Goal: Transaction & Acquisition: Register for event/course

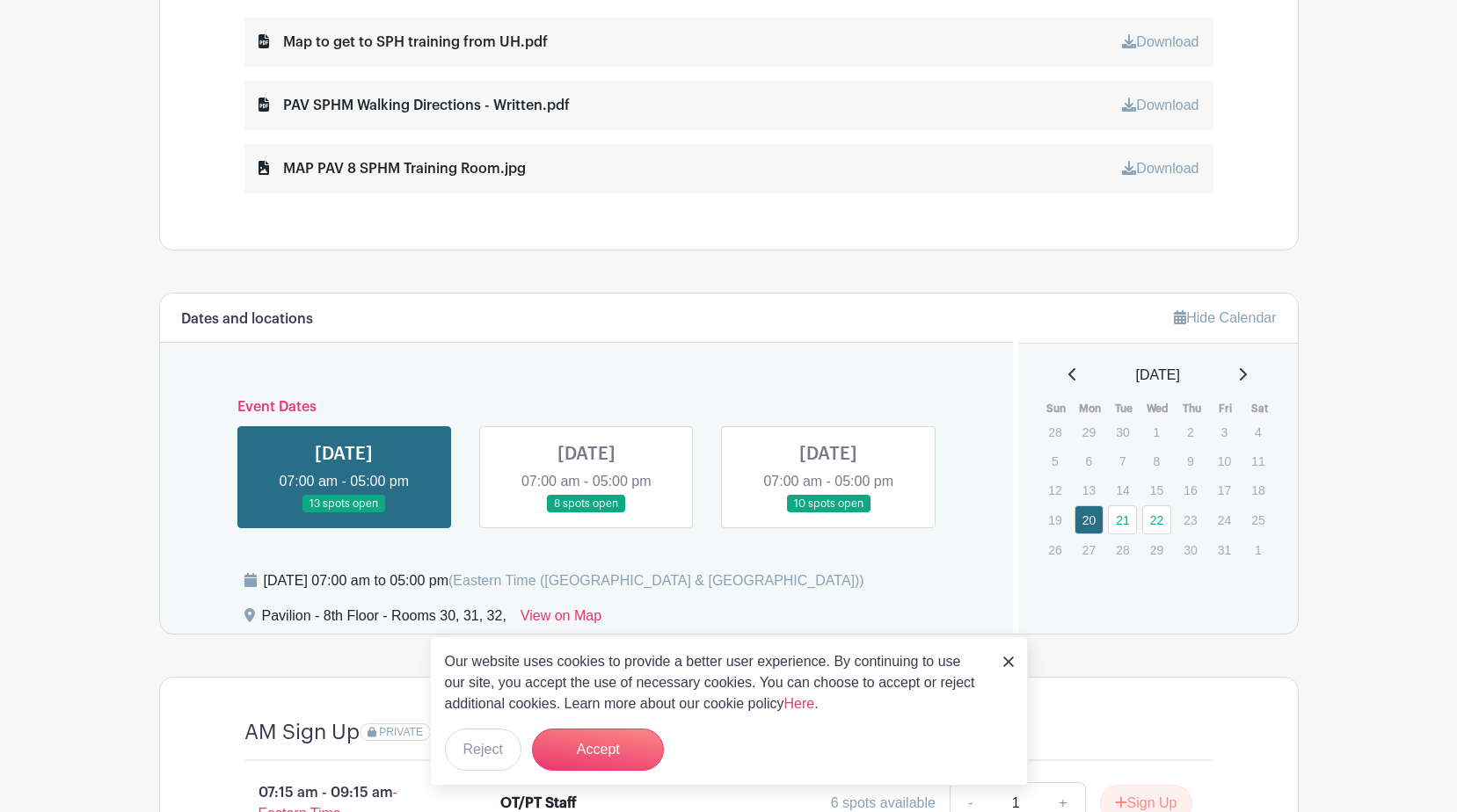
scroll to position [1143, 0]
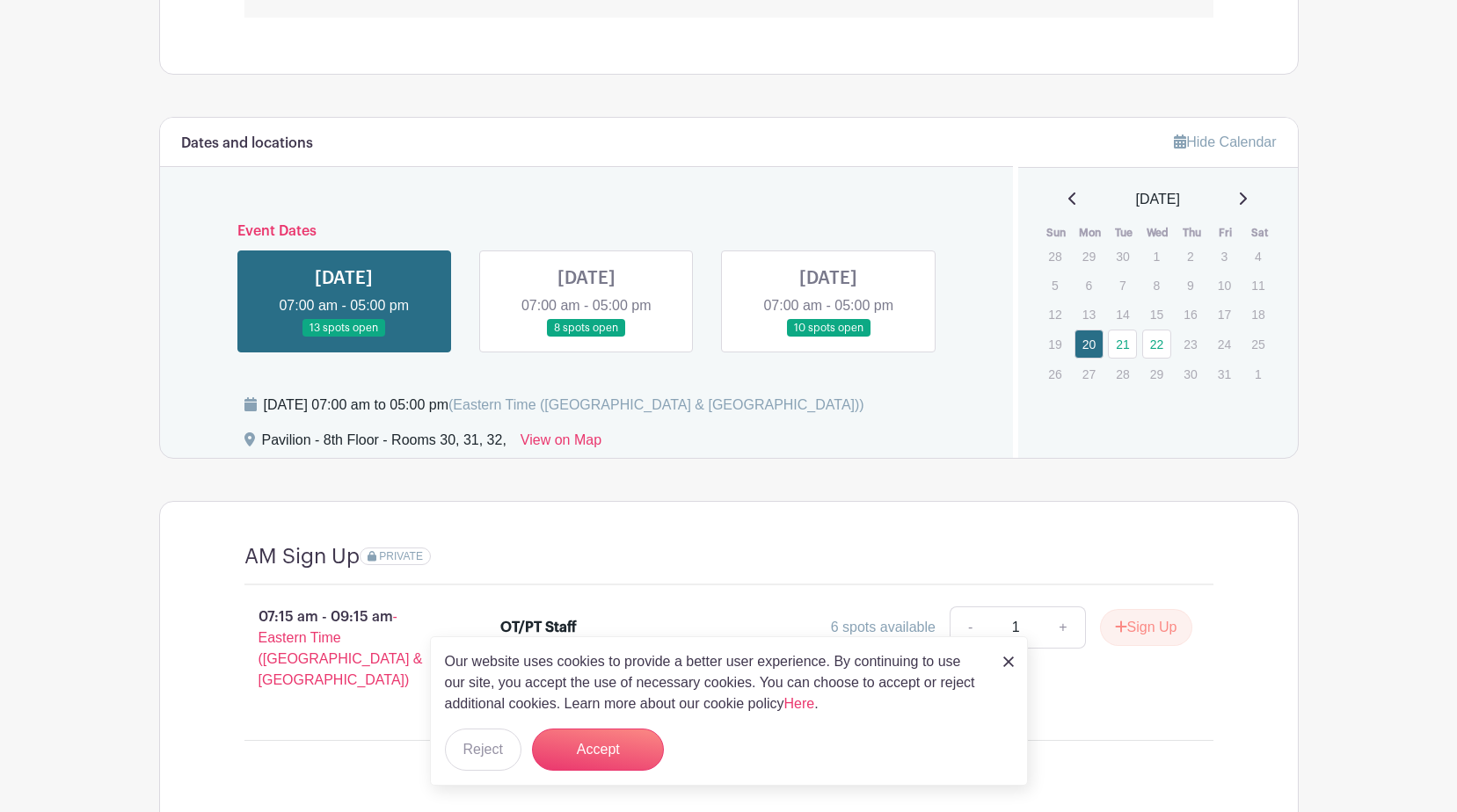
click at [586, 338] on link at bounding box center [586, 338] width 0 height 0
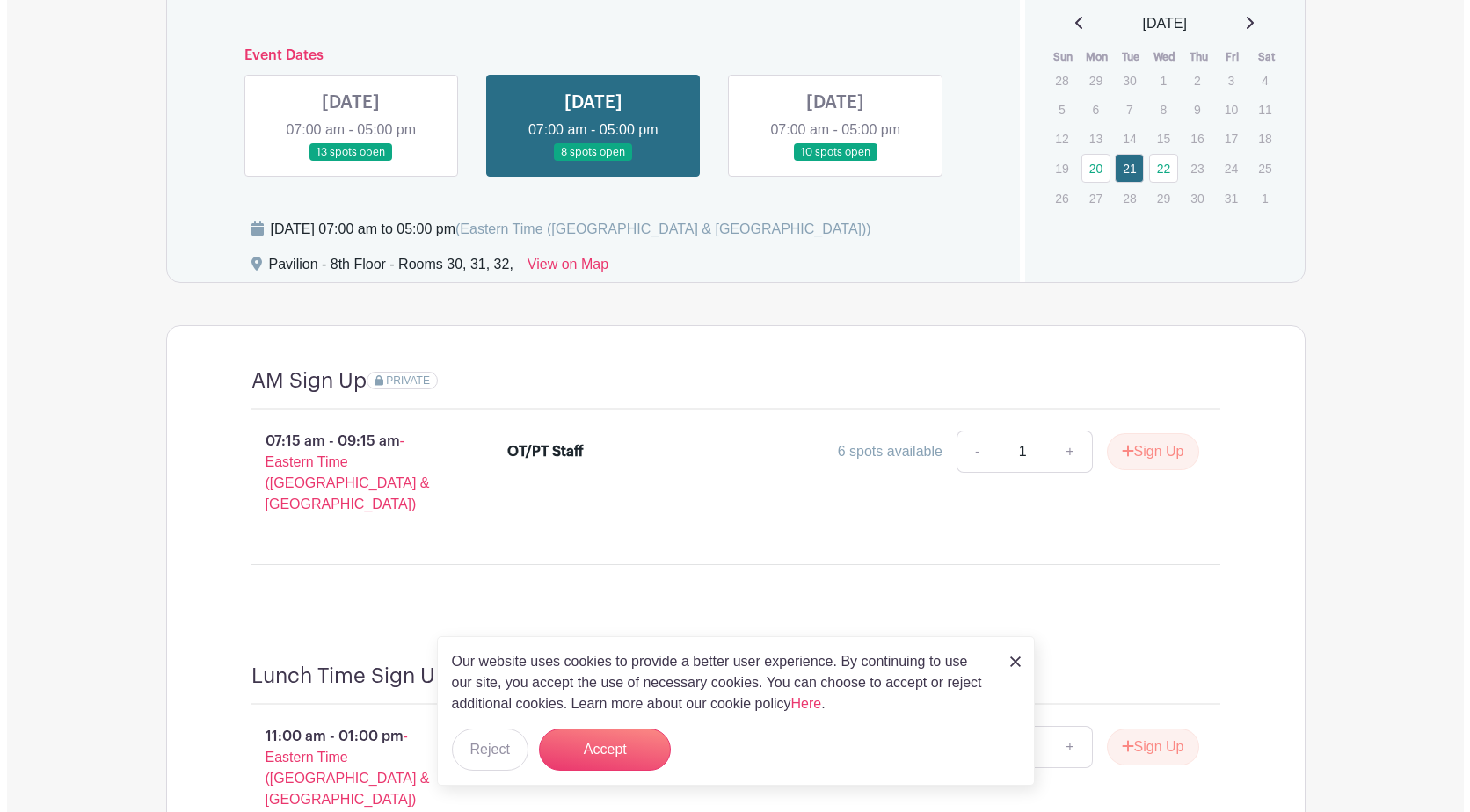
scroll to position [1494, 0]
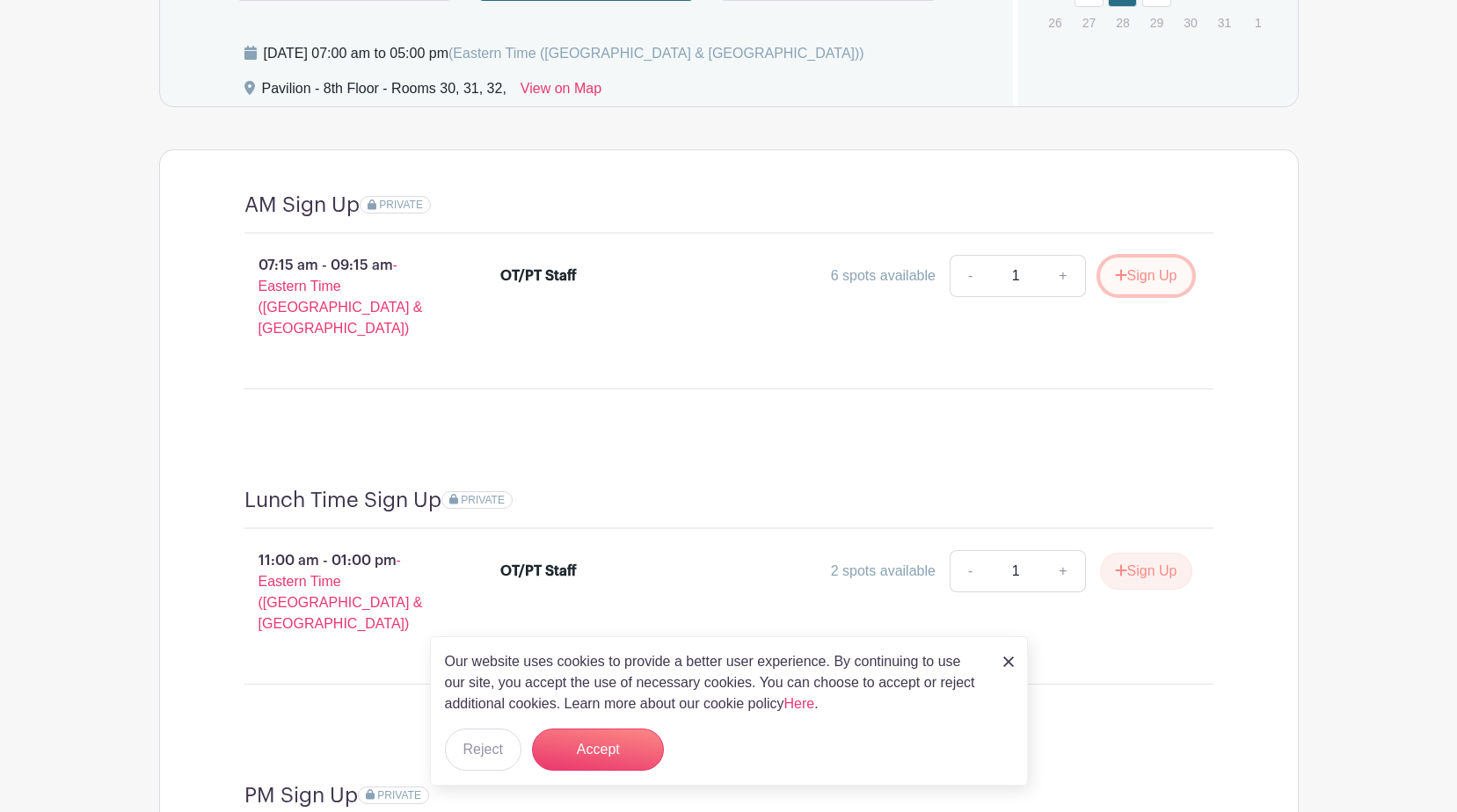
click at [1144, 268] on button "Sign Up" at bounding box center [1146, 275] width 92 height 37
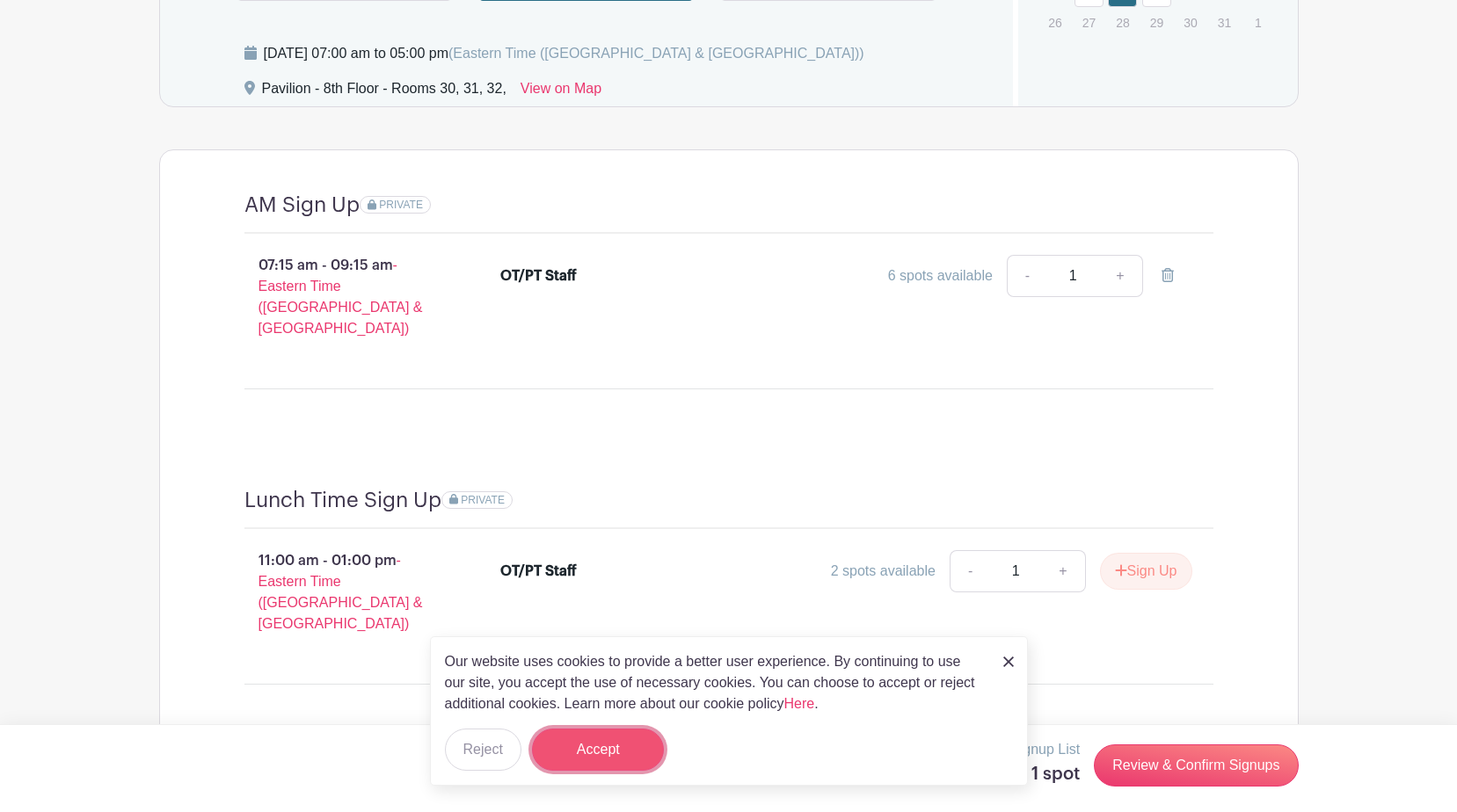
click at [602, 746] on button "Accept" at bounding box center [597, 749] width 132 height 42
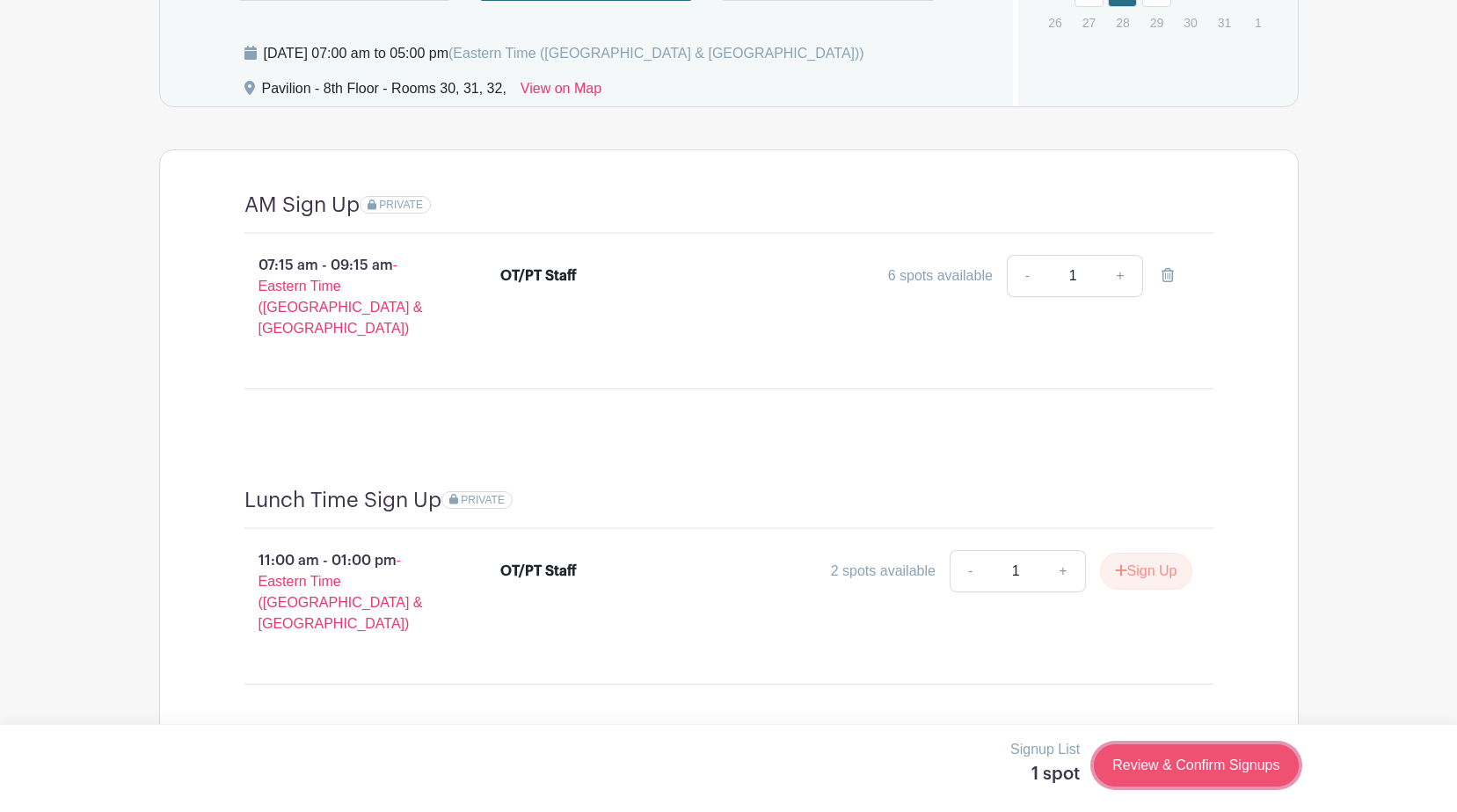
click at [1213, 764] on link "Review & Confirm Signups" at bounding box center [1196, 765] width 204 height 42
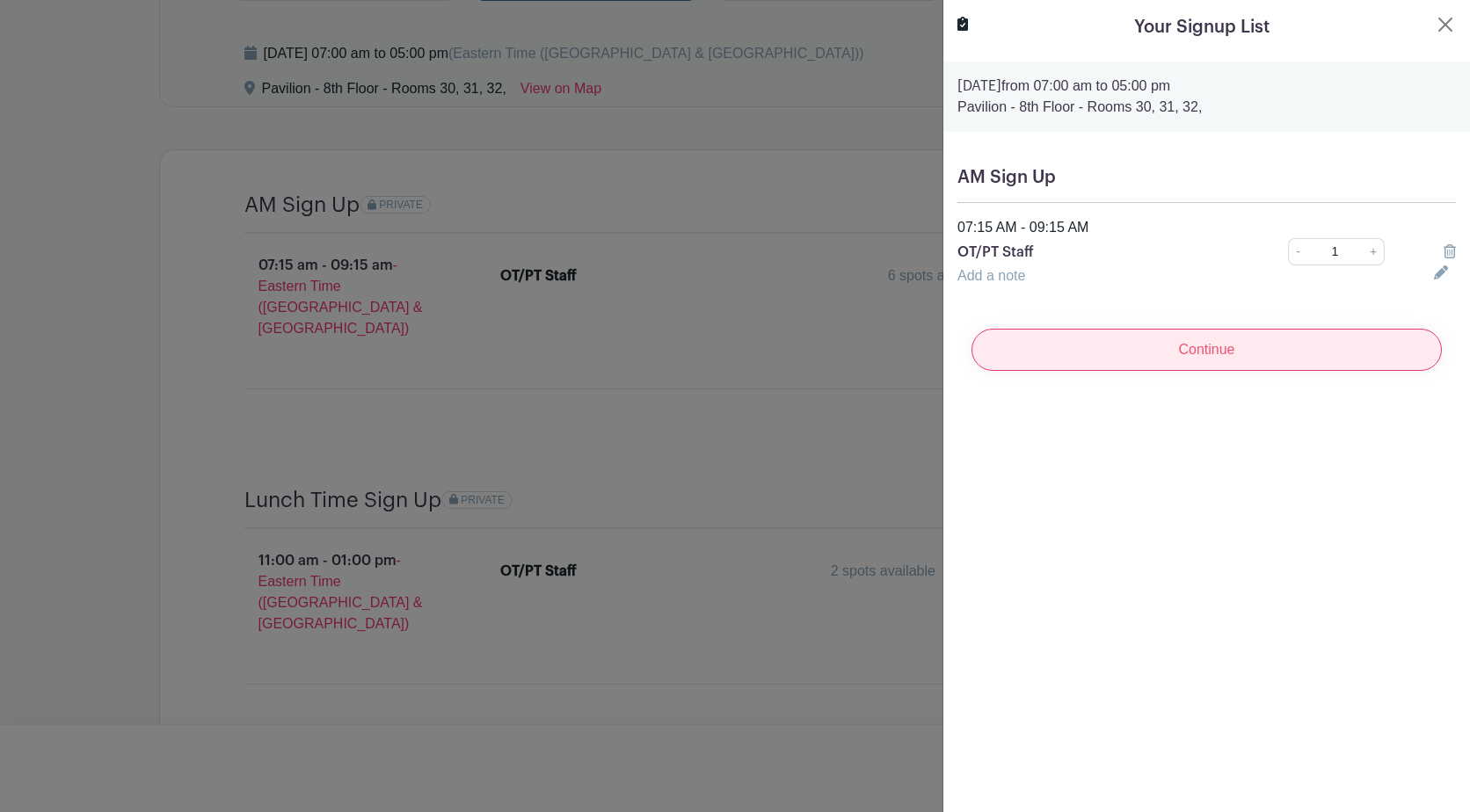
click at [1292, 342] on input "Continue" at bounding box center [1206, 350] width 471 height 42
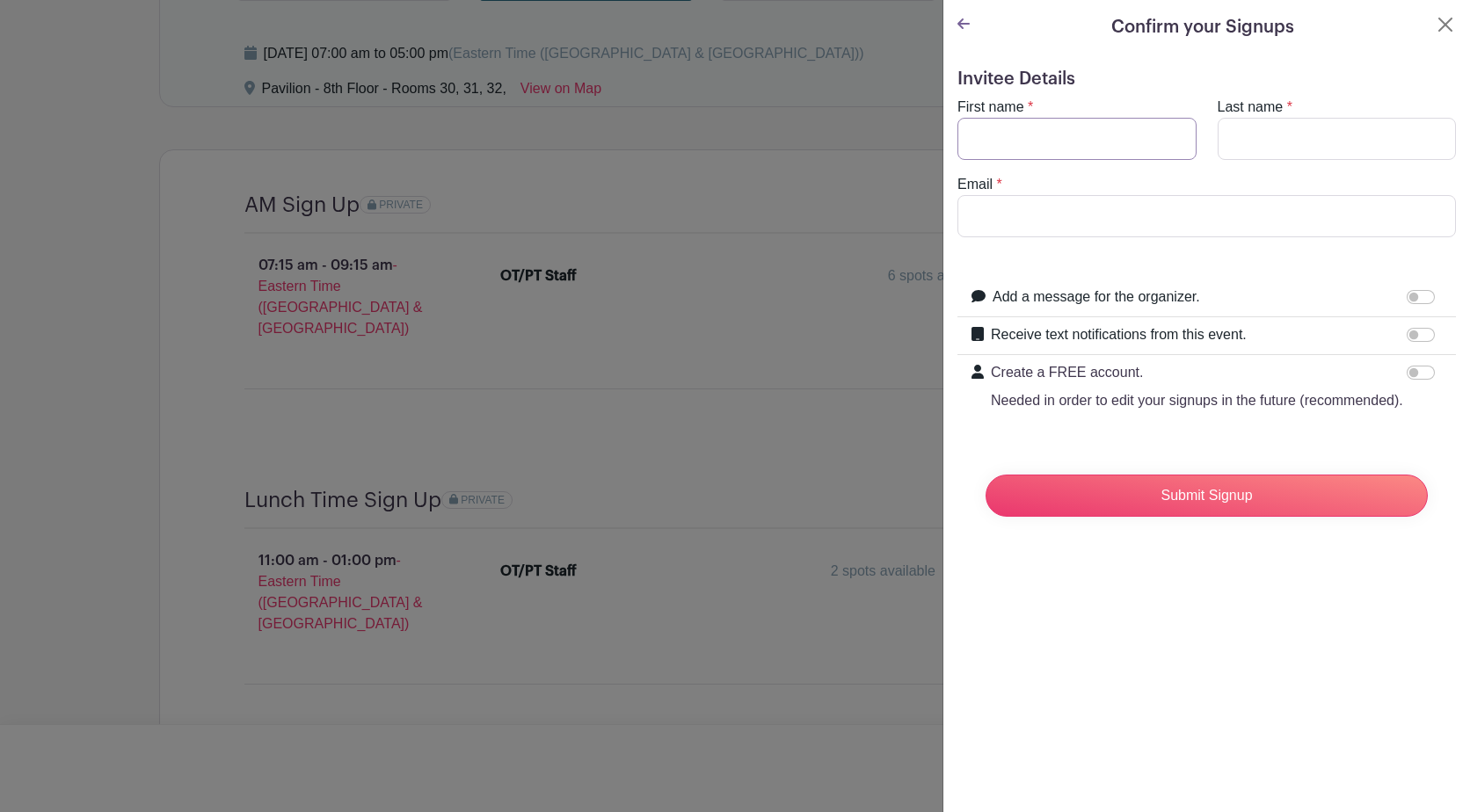
click at [1059, 134] on input "First name" at bounding box center [1077, 138] width 239 height 42
type input "[PERSON_NAME]"
click at [1067, 203] on input "Email" at bounding box center [1206, 216] width 498 height 42
type input "[EMAIL_ADDRESS][DOMAIN_NAME]"
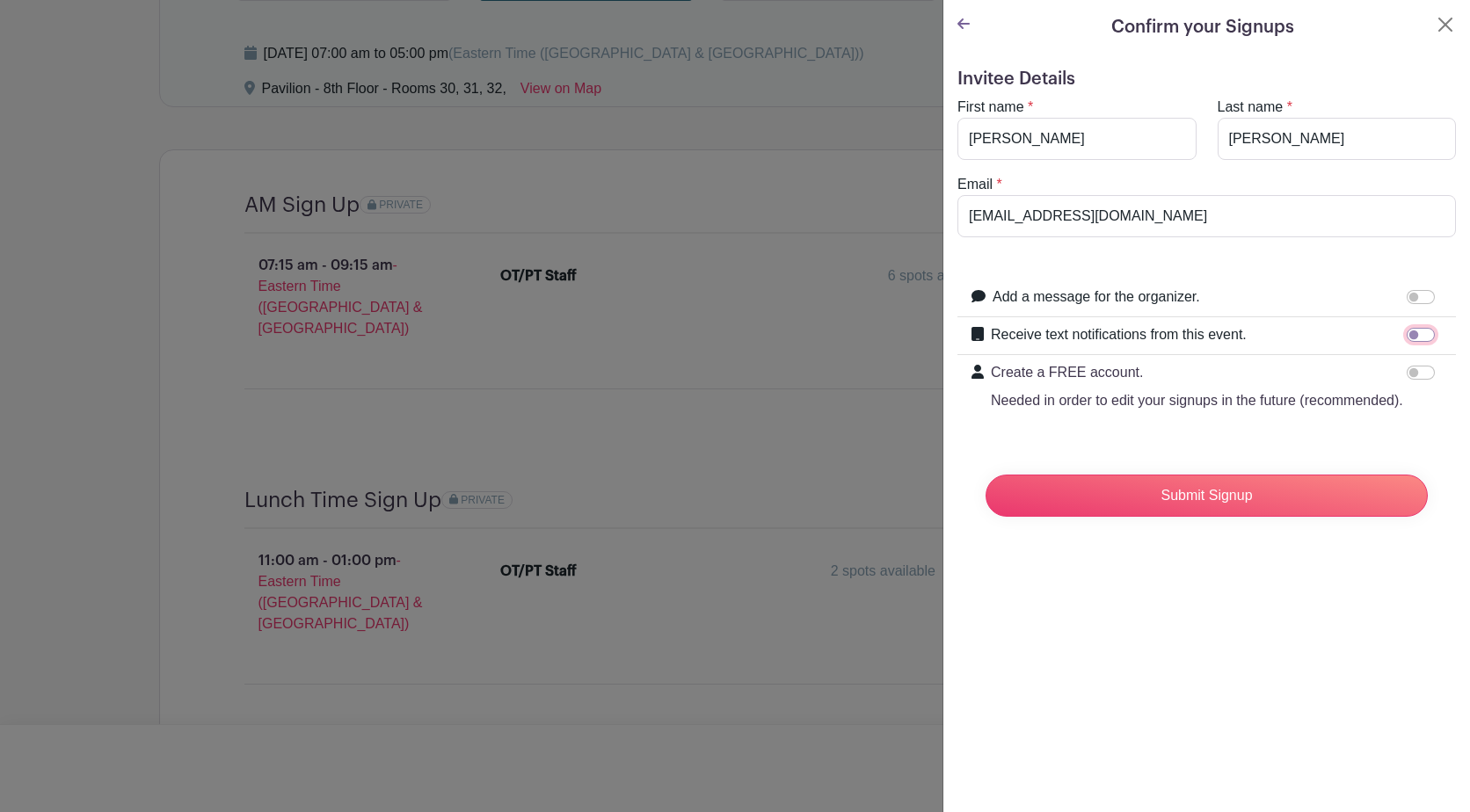
click at [1406, 331] on input "Receive text notifications from this event." at bounding box center [1420, 335] width 28 height 14
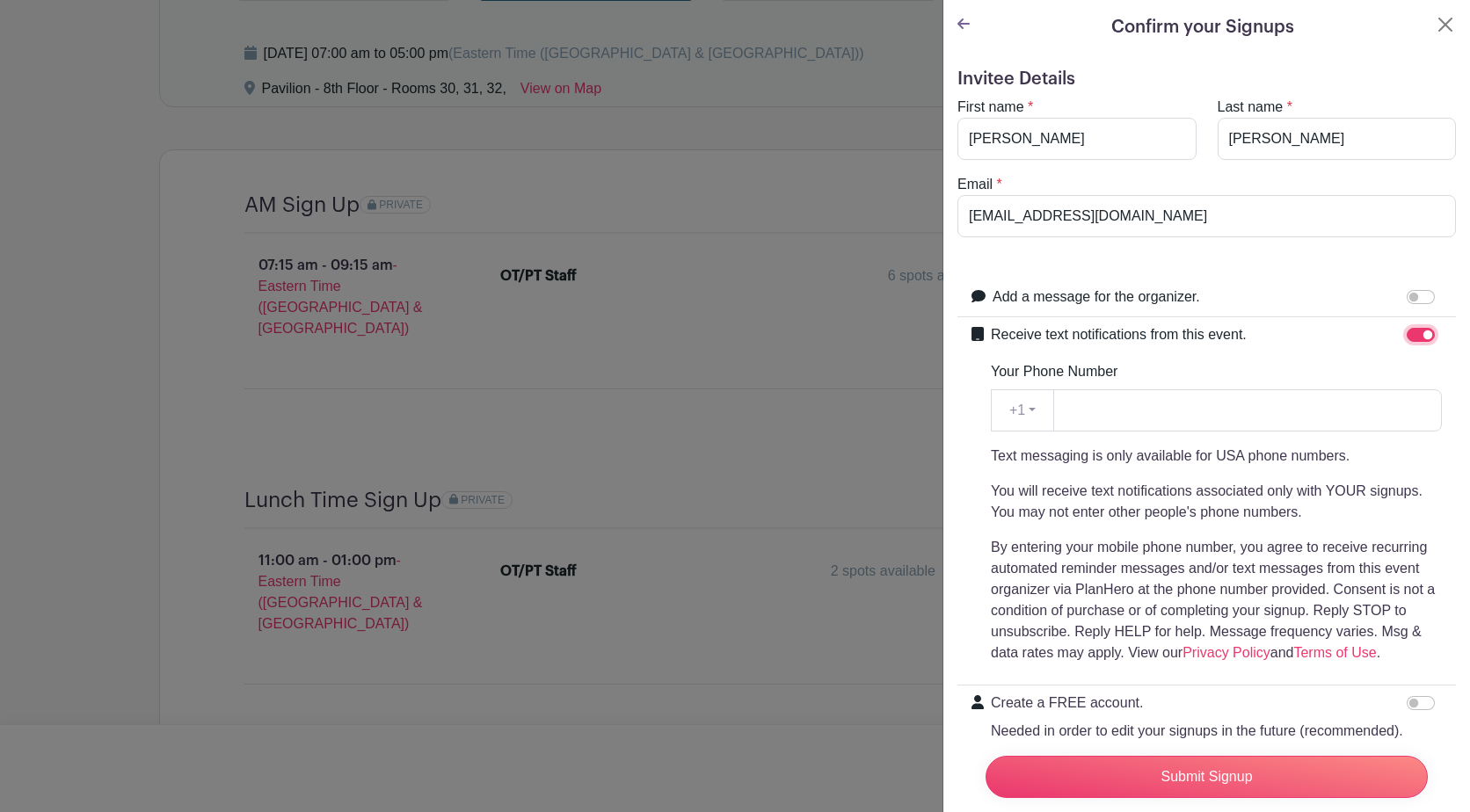
click at [1408, 329] on input "Receive text notifications from this event." at bounding box center [1420, 335] width 28 height 14
checkbox input "false"
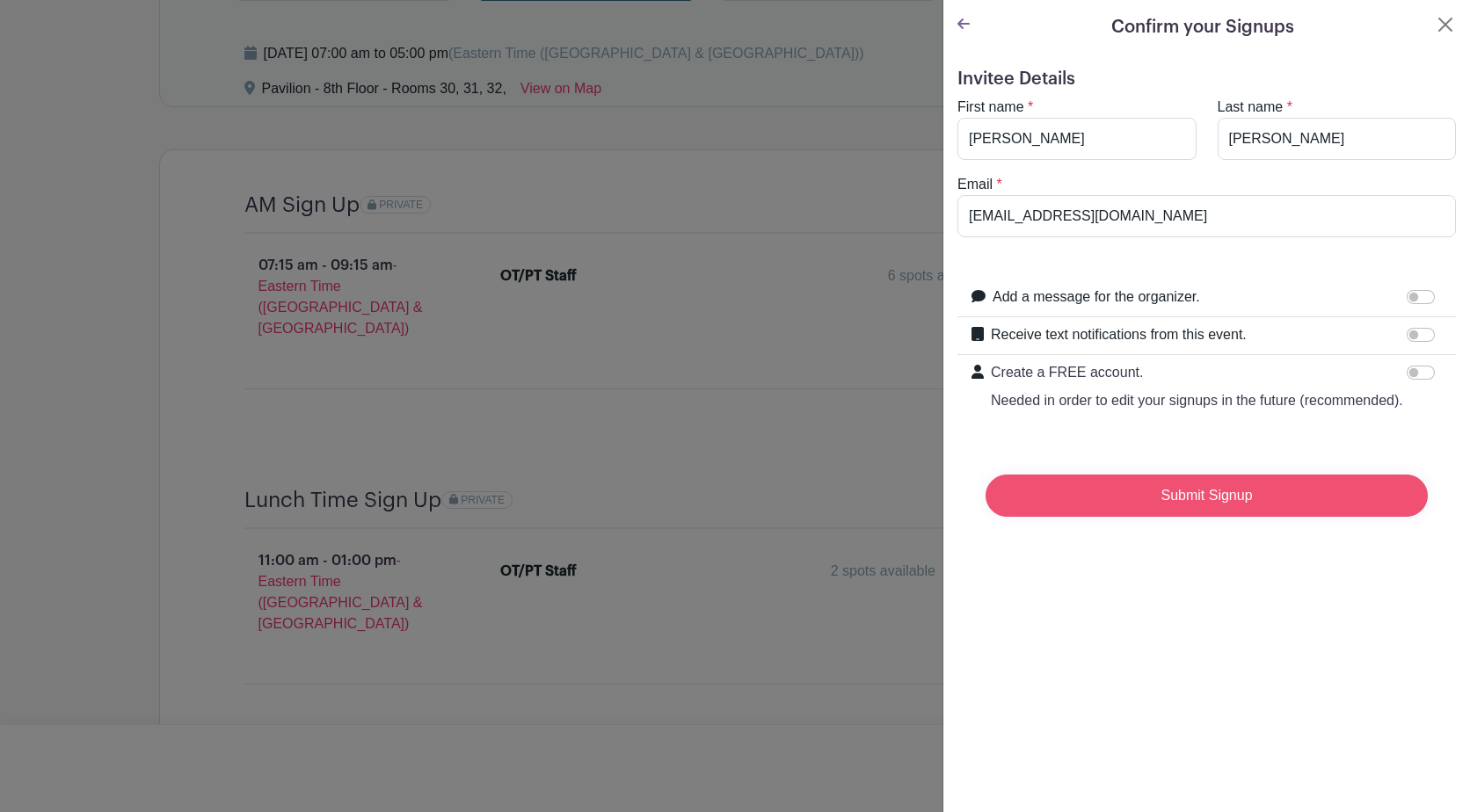
click at [1198, 515] on input "Submit Signup" at bounding box center [1206, 496] width 442 height 42
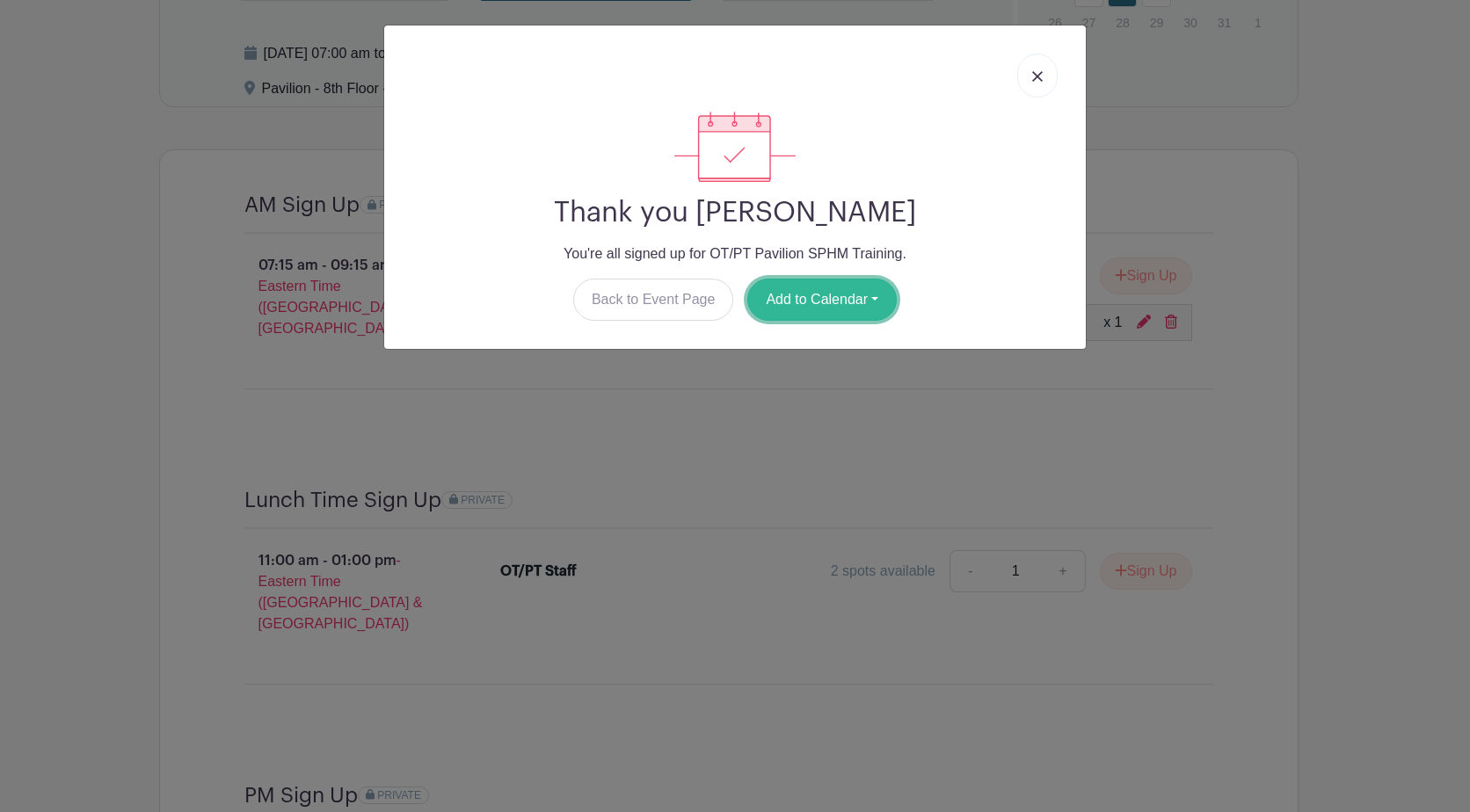
click at [798, 297] on button "Add to Calendar" at bounding box center [822, 299] width 150 height 42
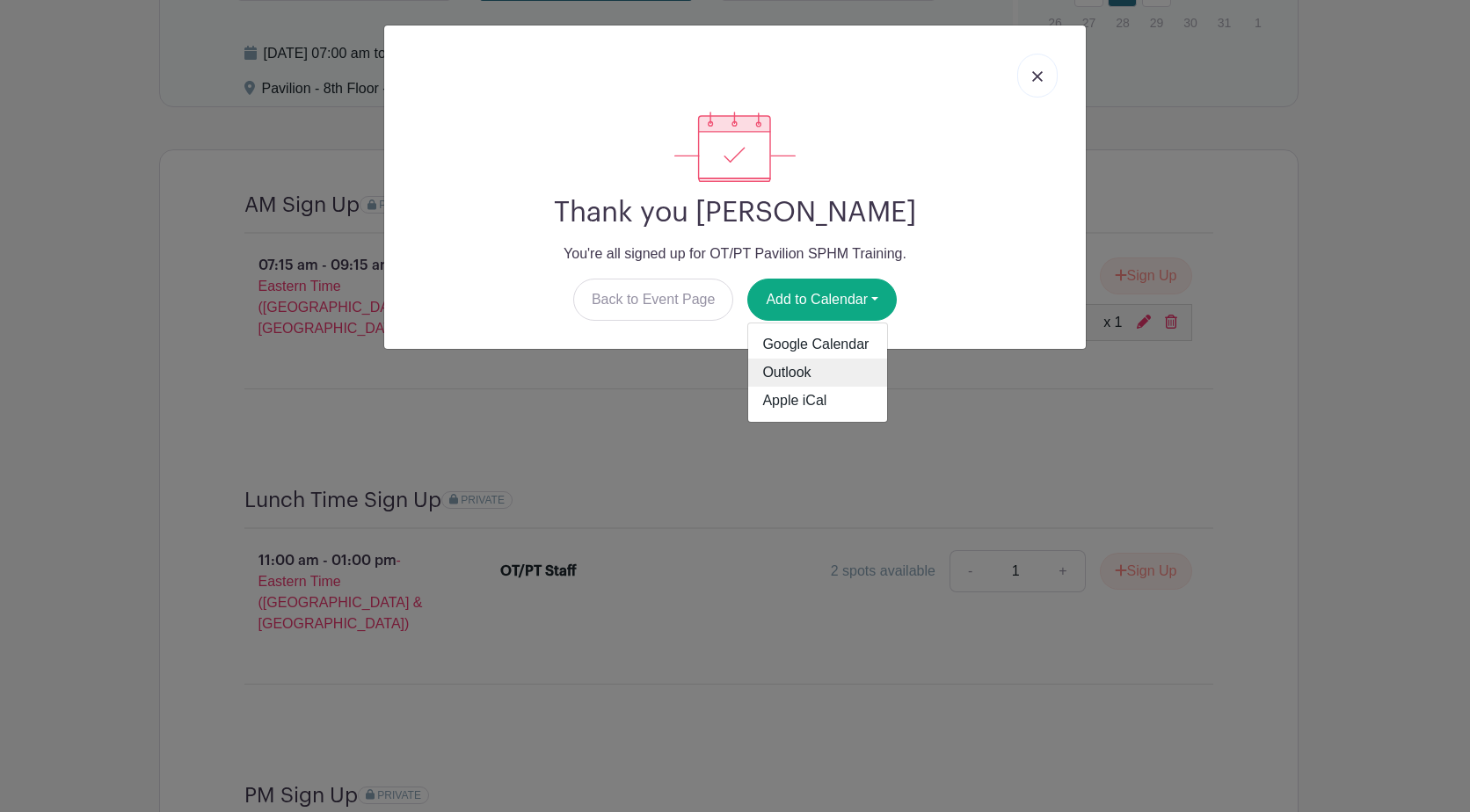
click at [787, 369] on link "Outlook" at bounding box center [817, 372] width 139 height 28
